Goal: Transaction & Acquisition: Book appointment/travel/reservation

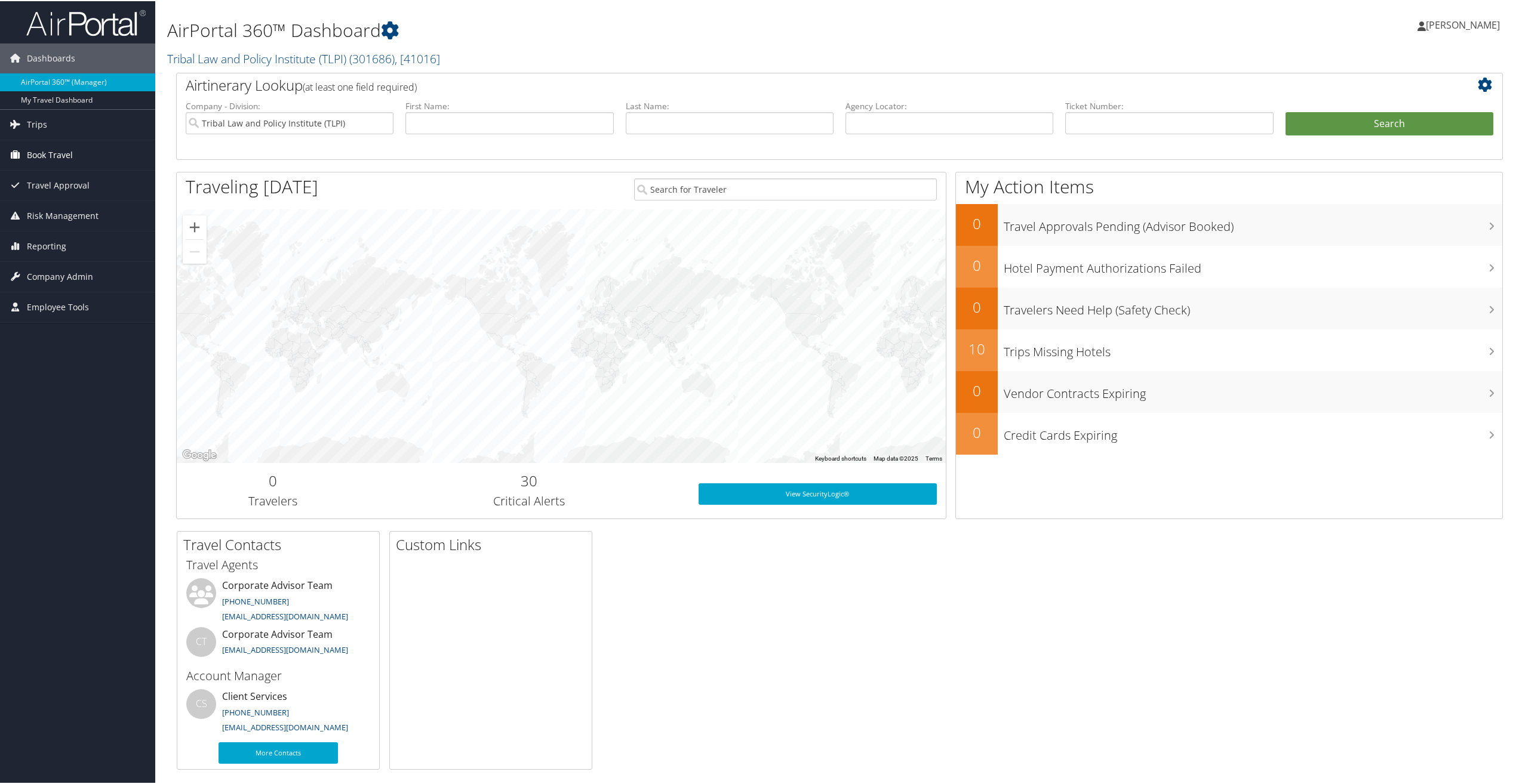
click at [43, 153] on span "Book Travel" at bounding box center [50, 154] width 46 height 30
click at [63, 209] on link "Book/Manage Online Trips" at bounding box center [77, 214] width 155 height 18
